Goal: Complete application form: Complete application form

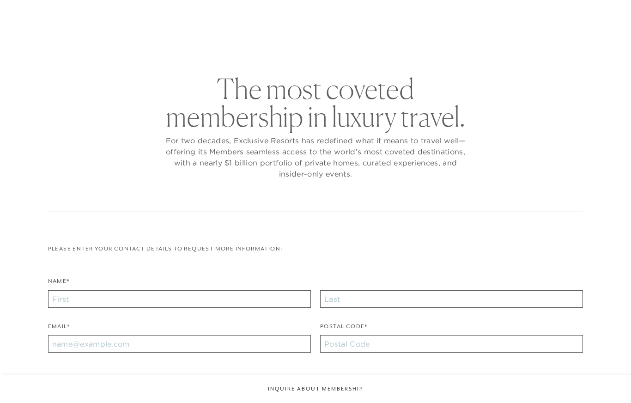
checkbox input "false"
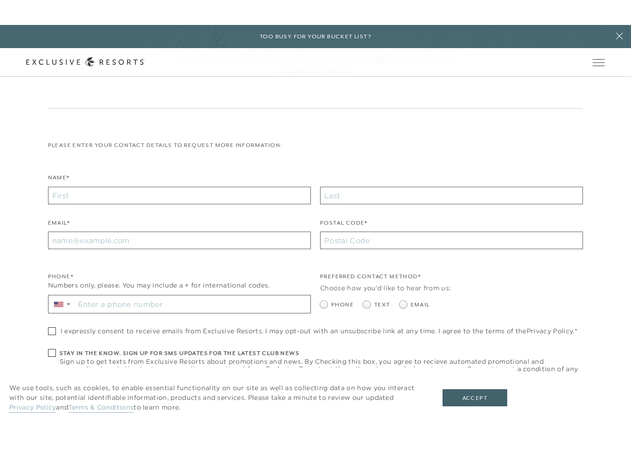
scroll to position [152, 0]
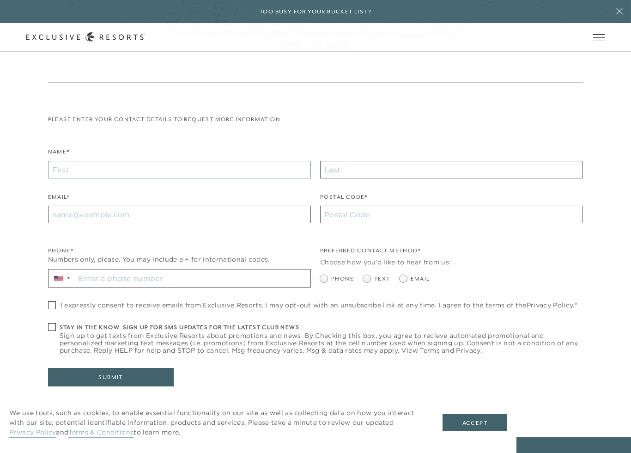
click at [288, 167] on input "Name*" at bounding box center [179, 170] width 263 height 18
type input "[PERSON_NAME]"
type input "89107"
type input "[EMAIL_ADDRESS][DOMAIN_NAME]"
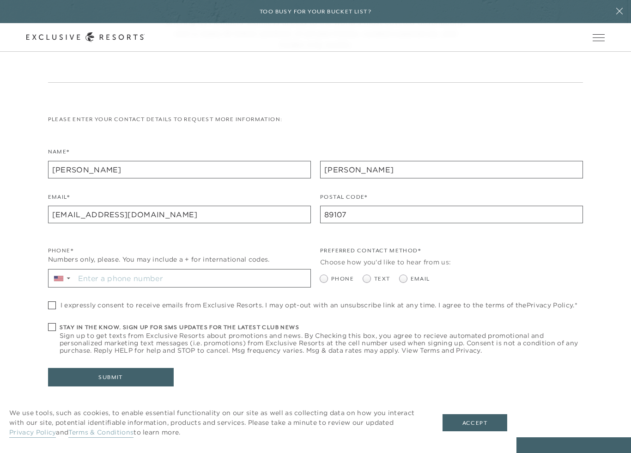
click at [51, 327] on span at bounding box center [52, 327] width 8 height 8
checkbox input "true"
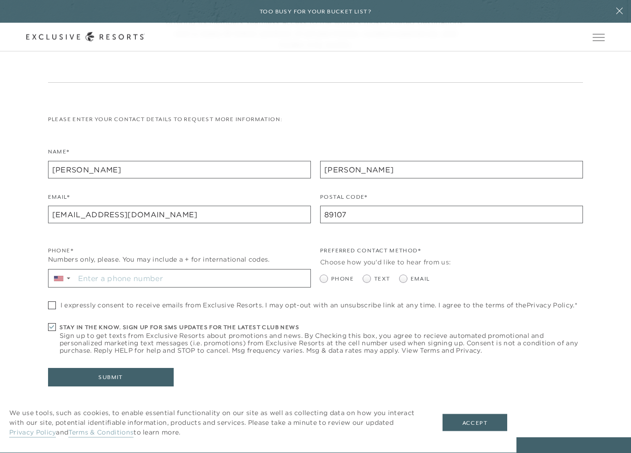
click at [48, 302] on span at bounding box center [52, 306] width 8 height 8
checkbox input "true"
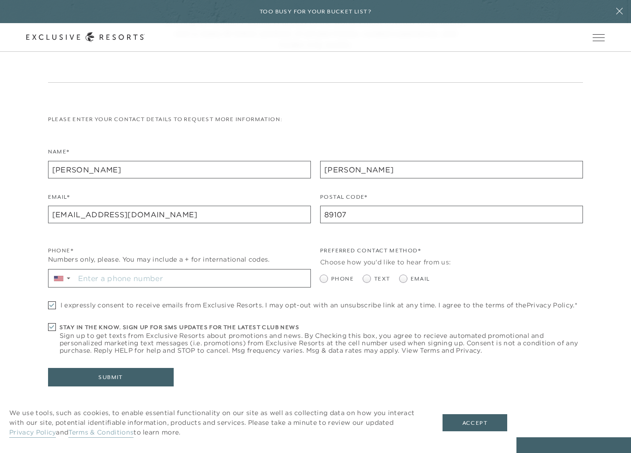
click at [105, 280] on input "Stay in the know. Sign up for sms updates for the latest club news Sign up to g…" at bounding box center [193, 278] width 236 height 18
click at [362, 283] on div "Preferred Contact Method* Choose how you'd like to hear from us: Phone Text Ema…" at bounding box center [451, 271] width 263 height 50
click at [359, 280] on ul "Phone Text Email" at bounding box center [451, 278] width 263 height 9
click at [365, 281] on label "Text" at bounding box center [376, 278] width 27 height 9
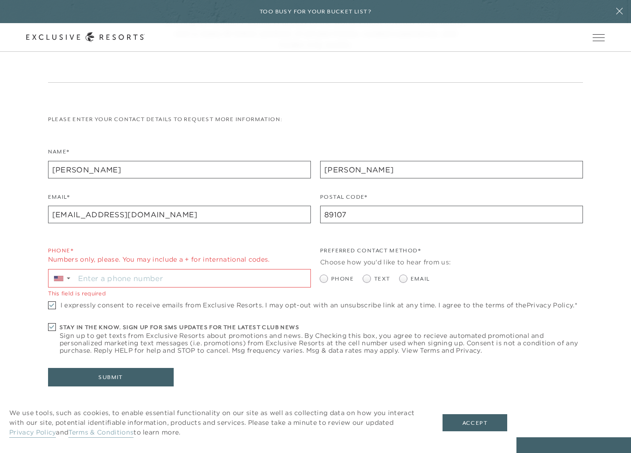
radio input "true"
click at [400, 277] on span at bounding box center [403, 278] width 7 height 7
radio input "true"
click at [365, 278] on span at bounding box center [366, 278] width 7 height 7
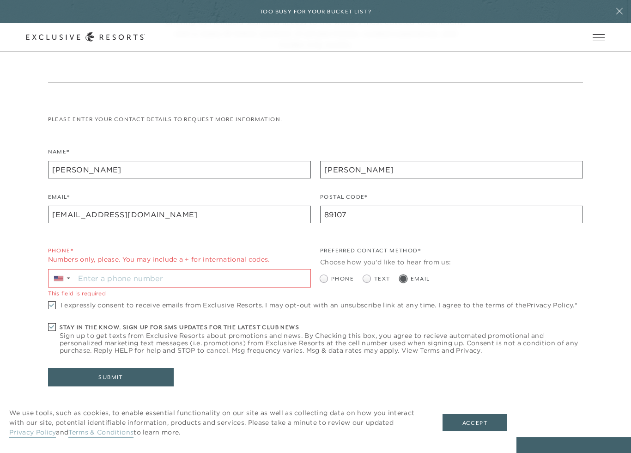
radio input "true"
click at [231, 275] on input "Stay in the know. Sign up for sms updates for the latest club news Sign up to g…" at bounding box center [193, 278] width 236 height 18
type input "[PHONE_NUMBER]"
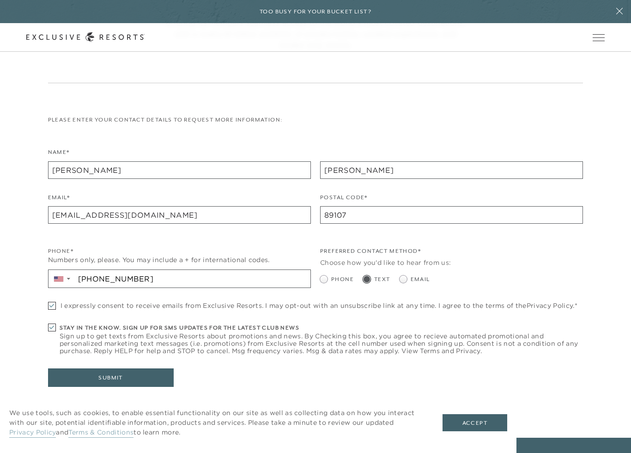
click at [154, 379] on button "Submit" at bounding box center [111, 377] width 126 height 18
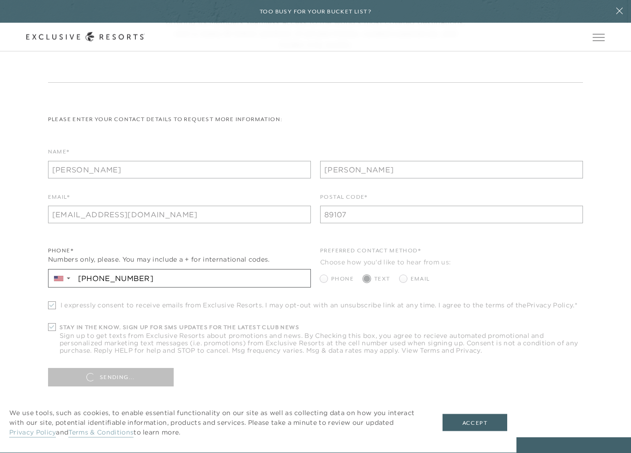
scroll to position [152, 0]
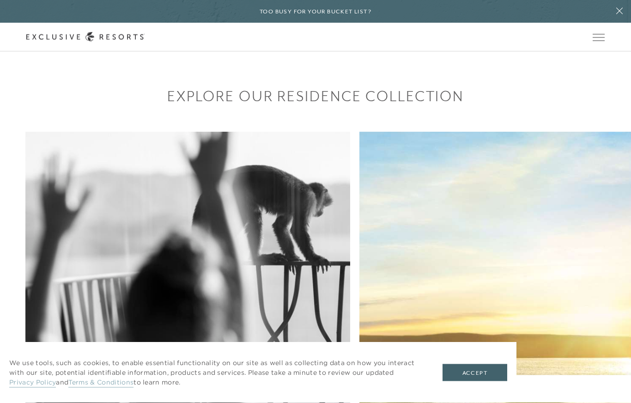
scroll to position [657, 0]
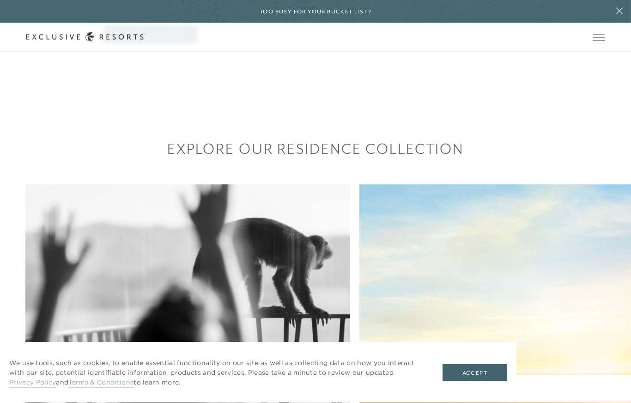
click at [615, 5] on button at bounding box center [619, 11] width 23 height 23
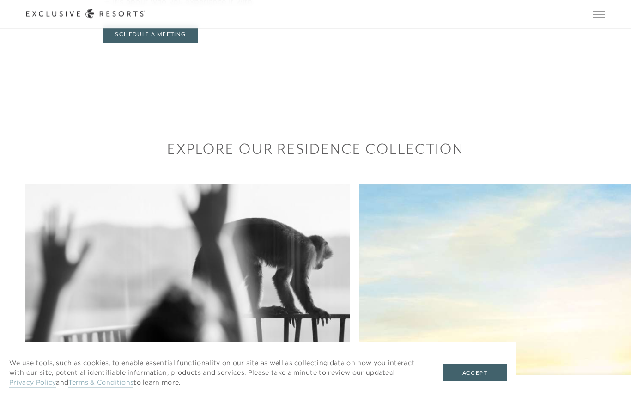
scroll to position [657, 0]
